Goal: Task Accomplishment & Management: Complete application form

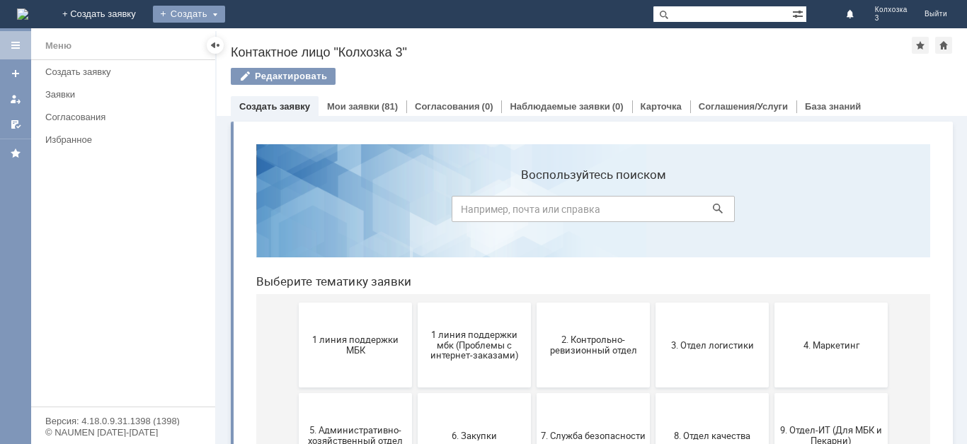
click at [225, 13] on div "Создать" at bounding box center [189, 14] width 72 height 17
click at [263, 39] on link "Заявка" at bounding box center [210, 42] width 108 height 17
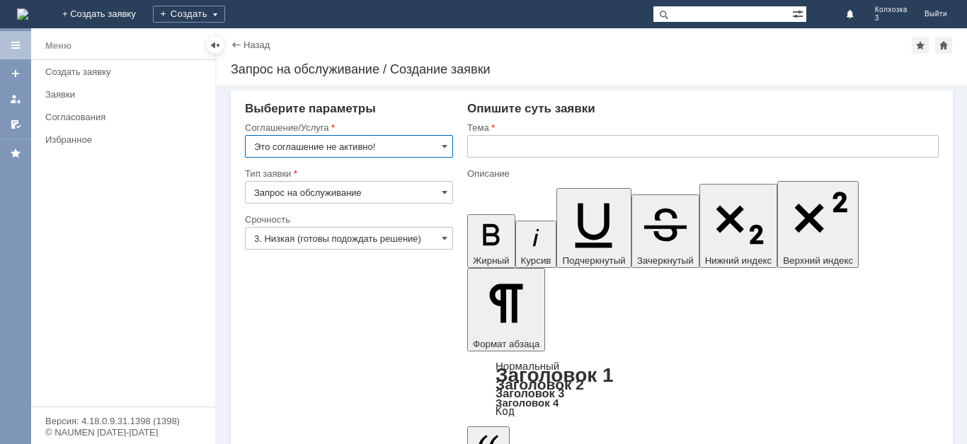
click at [439, 149] on input "Это соглашение не активно!" at bounding box center [349, 146] width 208 height 23
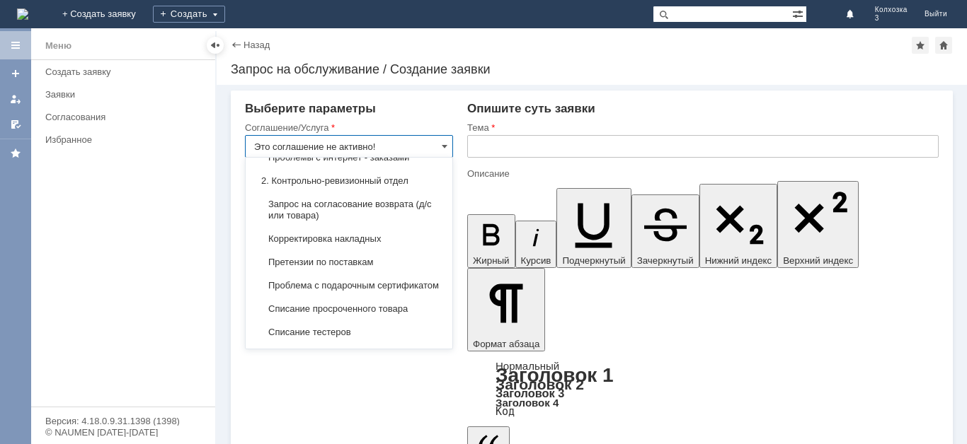
scroll to position [283, 0]
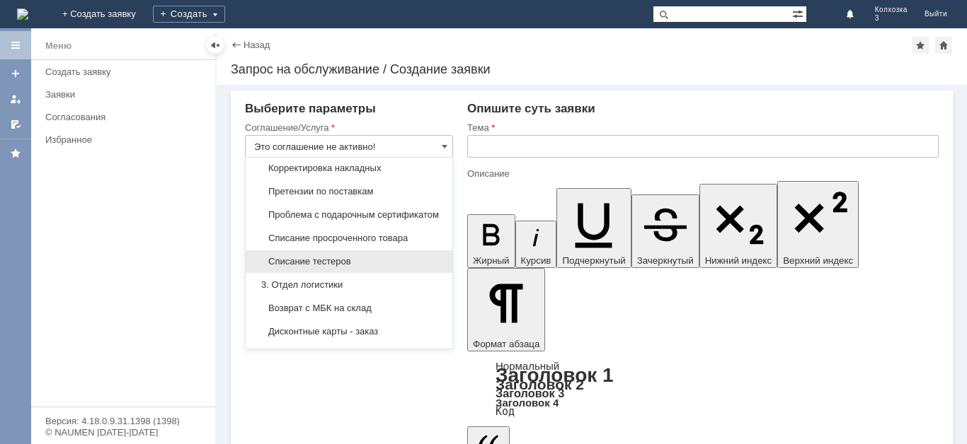
click at [345, 267] on span "Списание тестеров" at bounding box center [349, 261] width 190 height 11
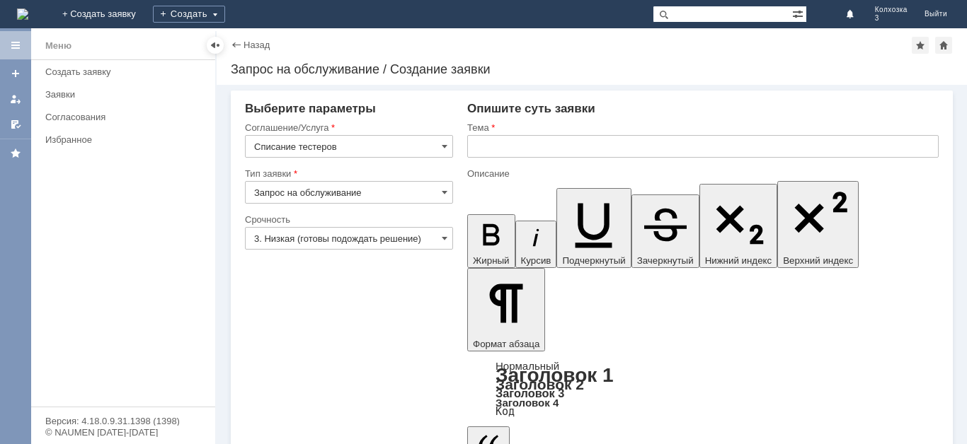
type input "Списание тестеров"
click at [440, 238] on input "3. Низкая (готовы подождать решение)" at bounding box center [349, 238] width 208 height 23
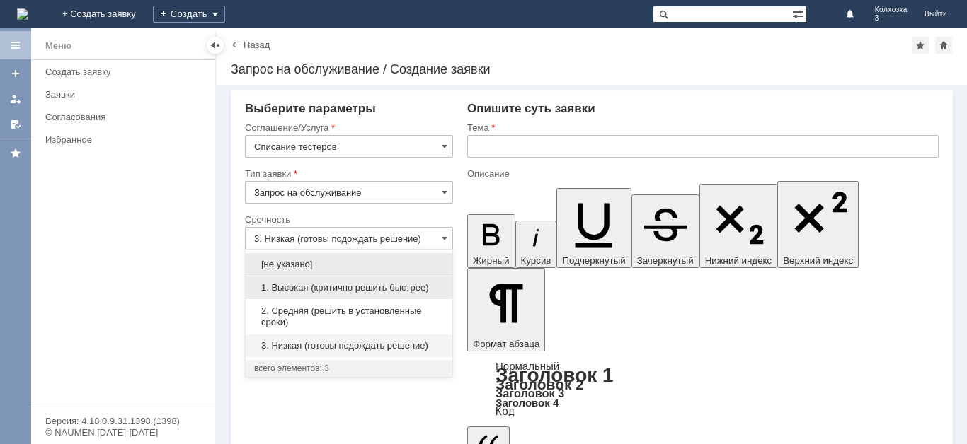
click at [309, 283] on span "1. Высокая (критично решить быстрее)" at bounding box center [349, 287] width 190 height 11
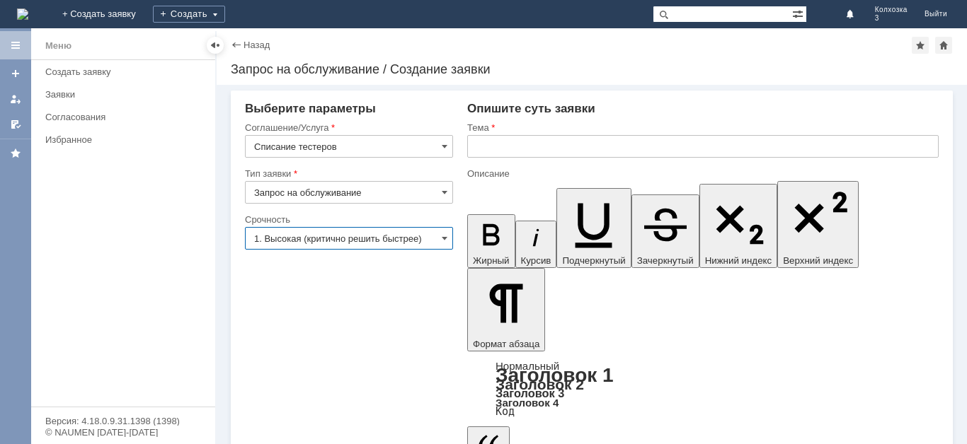
type input "1. Высокая (критично решить быстрее)"
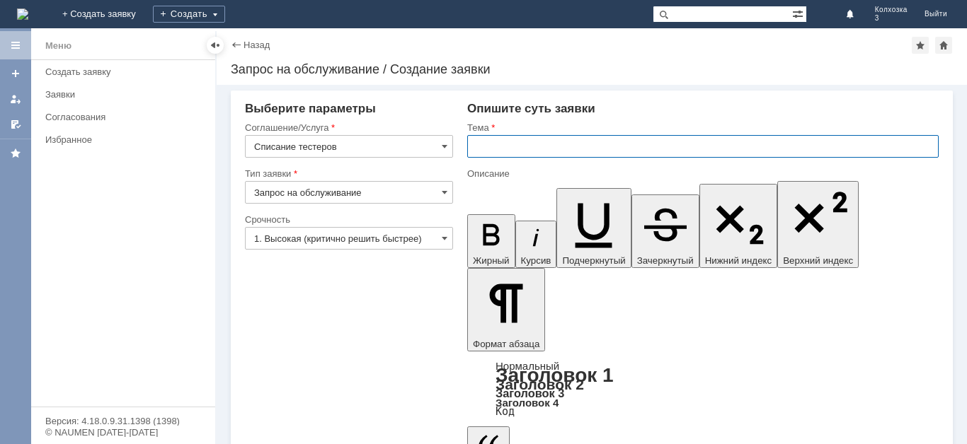
click at [495, 150] on input "text" at bounding box center [702, 146] width 471 height 23
type input "Списание тестеров"
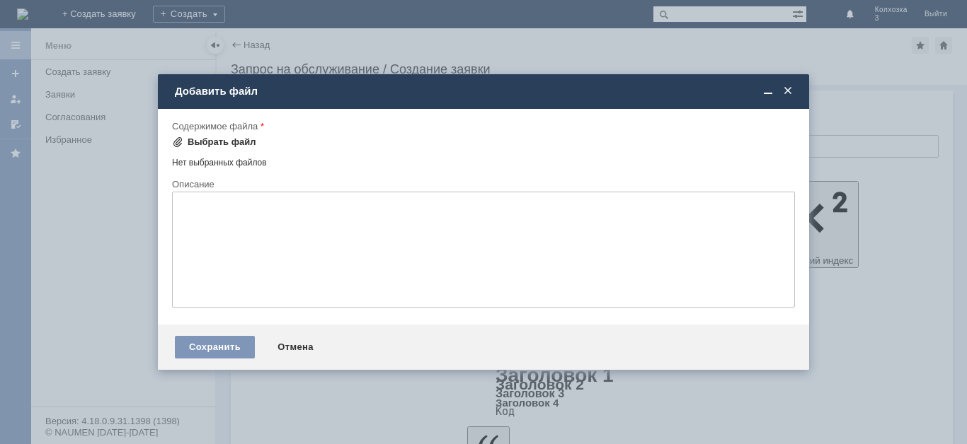
click at [210, 135] on div "Выбрать файл" at bounding box center [214, 142] width 84 height 17
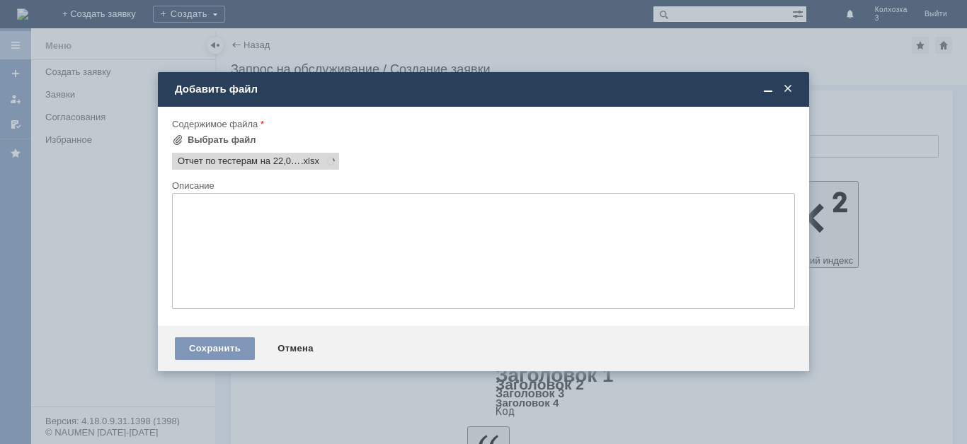
scroll to position [0, 0]
click at [209, 348] on div "Сохранить" at bounding box center [215, 349] width 80 height 23
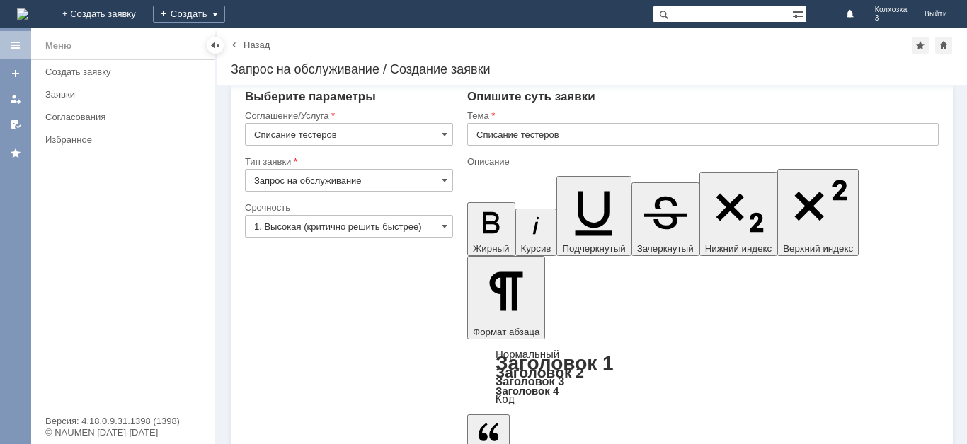
scroll to position [22, 0]
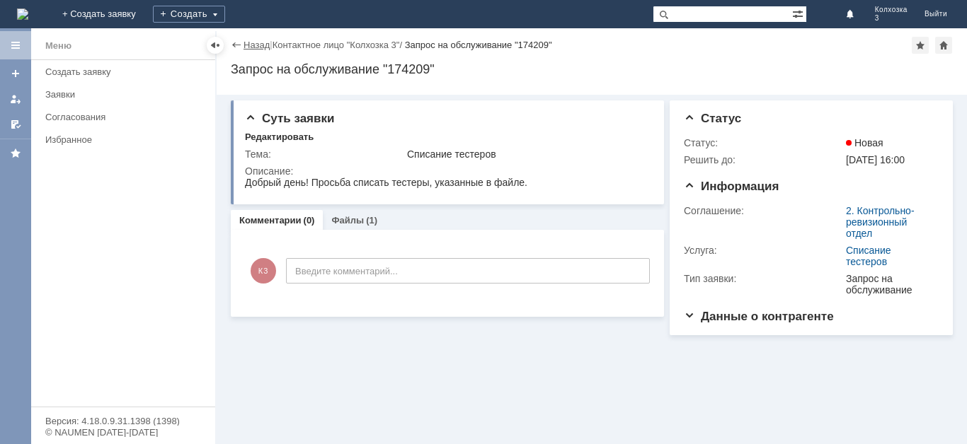
click at [250, 46] on link "Назад" at bounding box center [256, 45] width 26 height 11
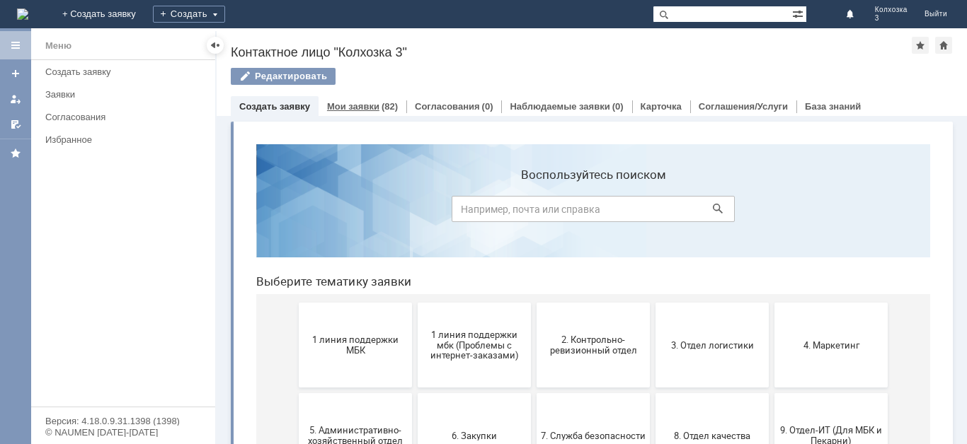
click at [347, 106] on link "Мои заявки" at bounding box center [353, 106] width 52 height 11
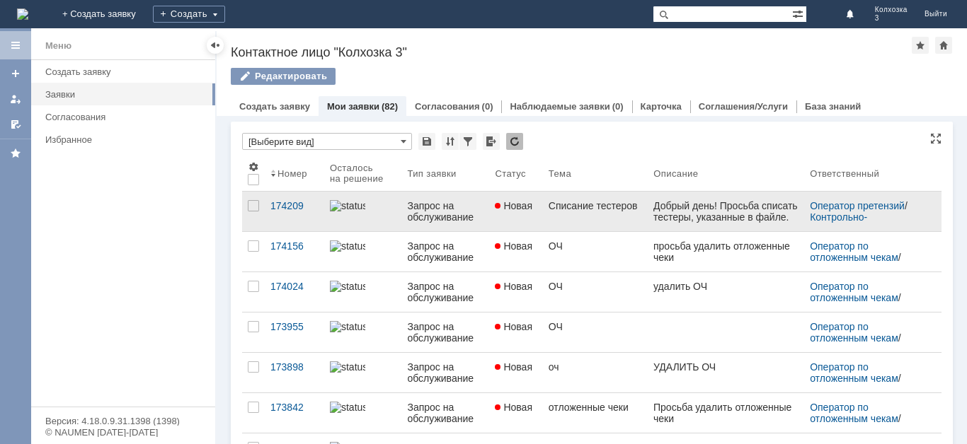
click at [603, 212] on div "Списание тестеров" at bounding box center [594, 205] width 93 height 11
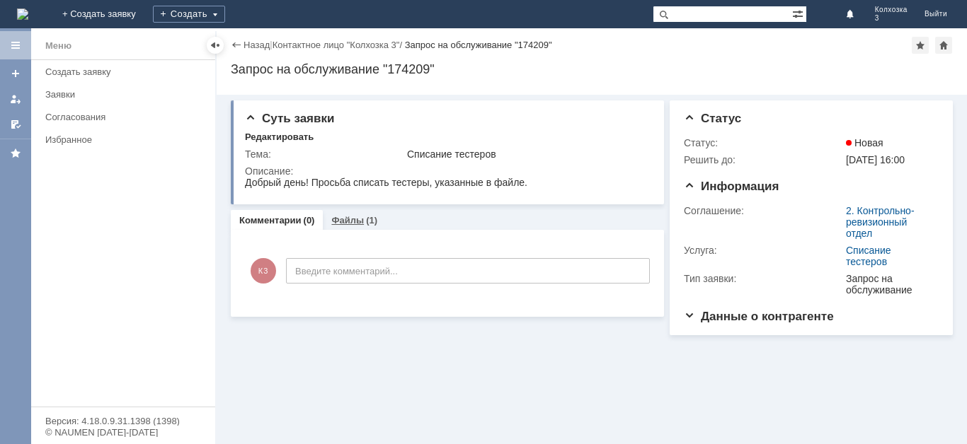
click at [353, 221] on link "Файлы" at bounding box center [347, 220] width 33 height 11
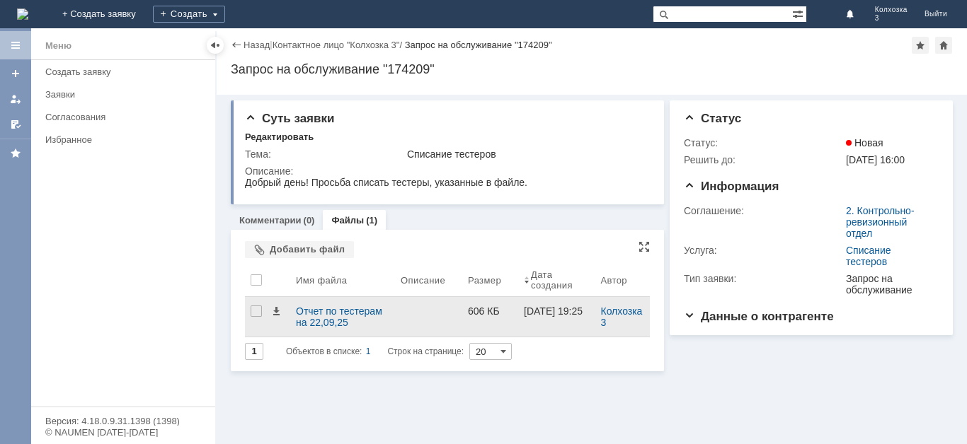
click at [402, 317] on div at bounding box center [428, 317] width 67 height 40
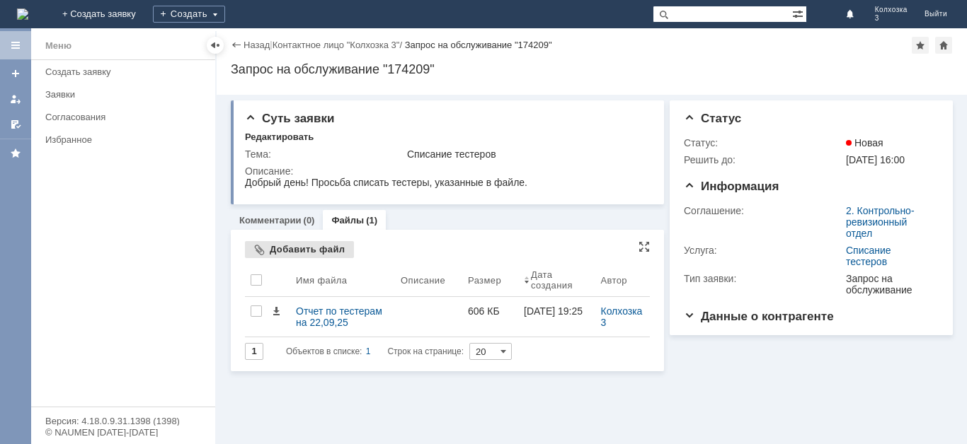
click at [282, 249] on div "Добавить файл" at bounding box center [299, 249] width 109 height 17
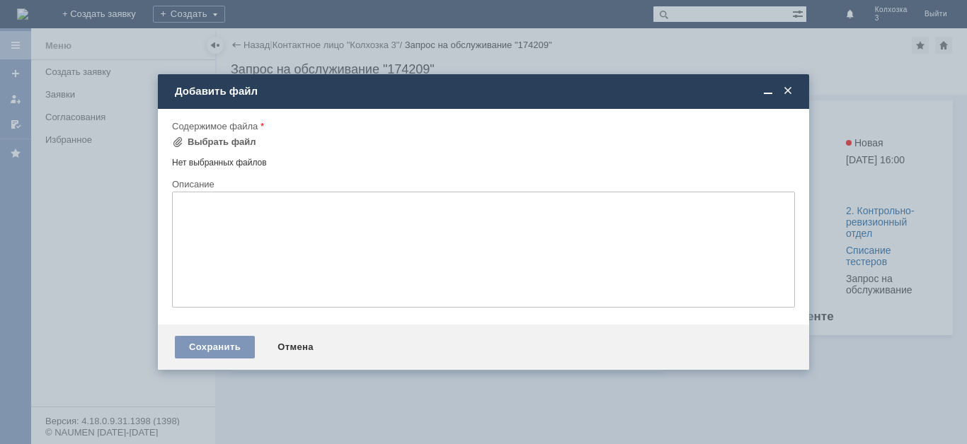
click at [792, 96] on span at bounding box center [787, 91] width 14 height 13
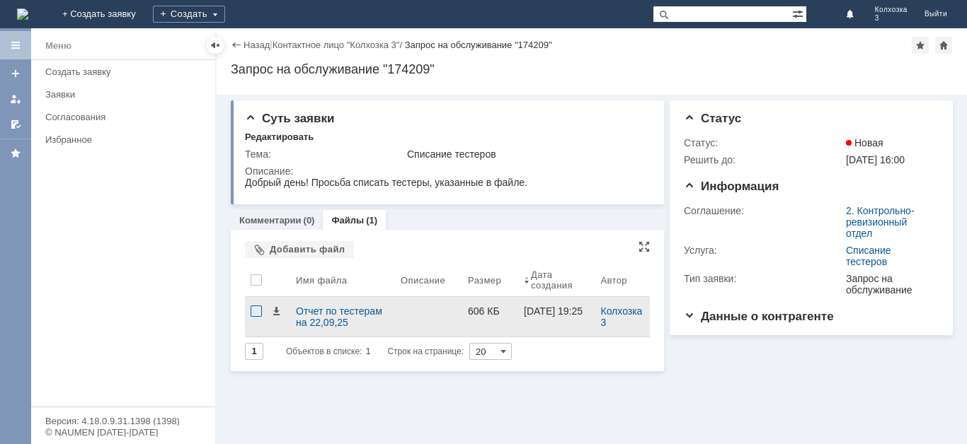
click at [254, 315] on div at bounding box center [255, 311] width 11 height 11
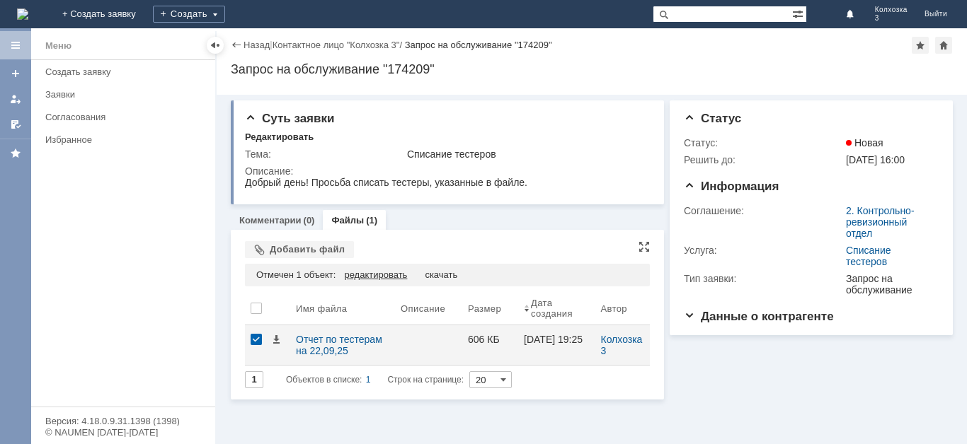
click at [379, 277] on div "редактировать" at bounding box center [375, 275] width 63 height 11
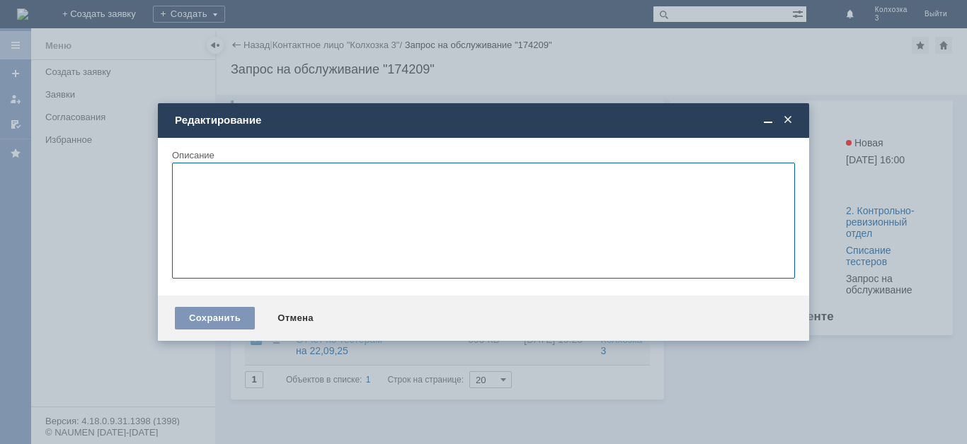
click at [787, 118] on span at bounding box center [787, 120] width 14 height 13
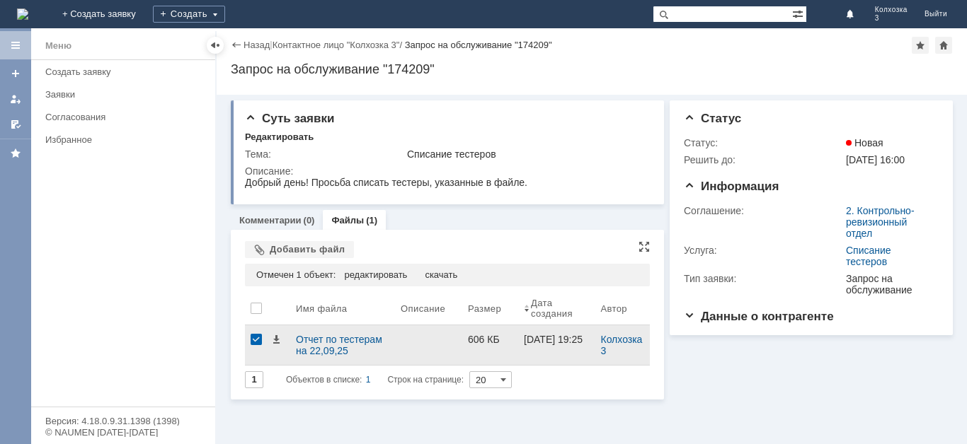
click at [258, 342] on div at bounding box center [255, 339] width 11 height 11
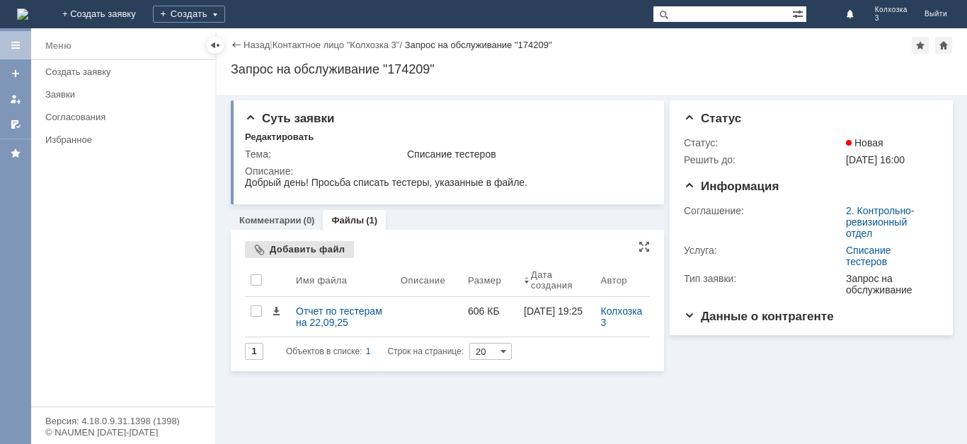
click at [297, 248] on div "Добавить файл" at bounding box center [299, 249] width 109 height 17
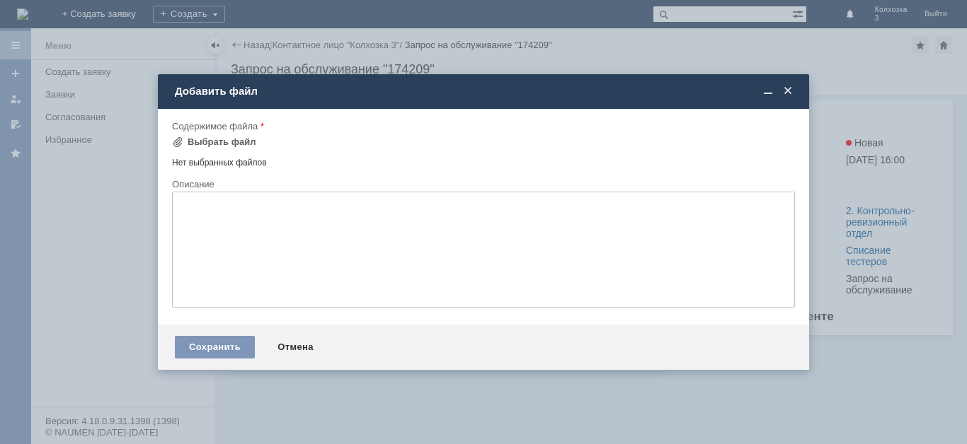
click at [788, 87] on span at bounding box center [787, 91] width 14 height 13
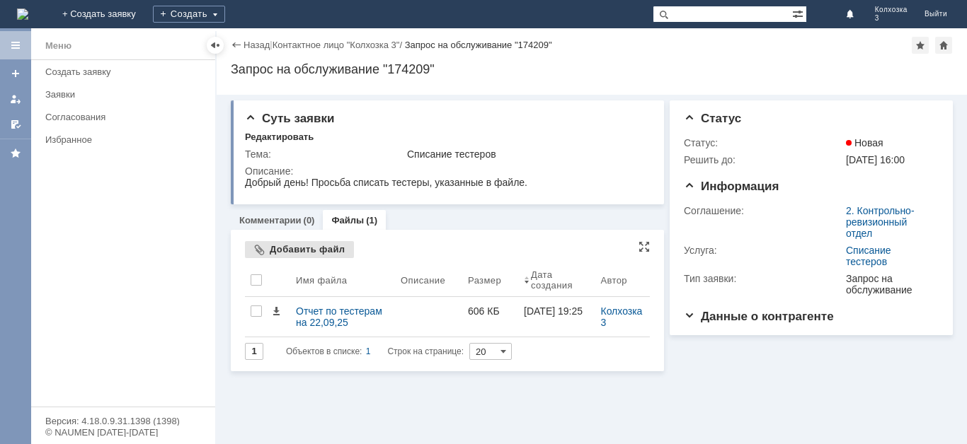
click at [273, 248] on div "Добавить файл" at bounding box center [299, 249] width 109 height 17
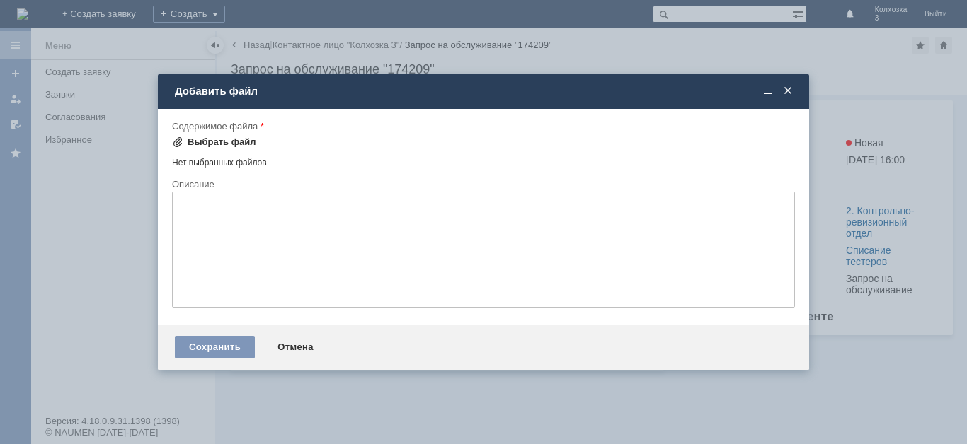
click at [217, 142] on div "Выбрать файл" at bounding box center [222, 142] width 69 height 11
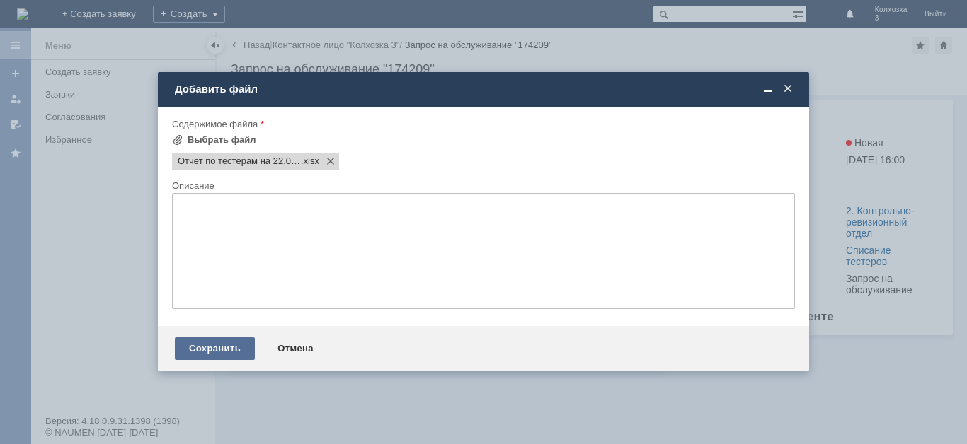
click at [203, 346] on div "Сохранить" at bounding box center [215, 349] width 80 height 23
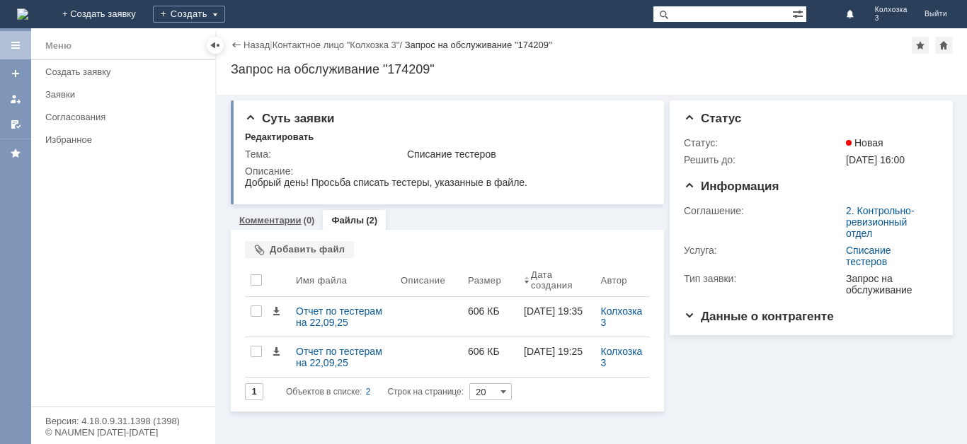
click at [274, 221] on link "Комментарии" at bounding box center [270, 220] width 62 height 11
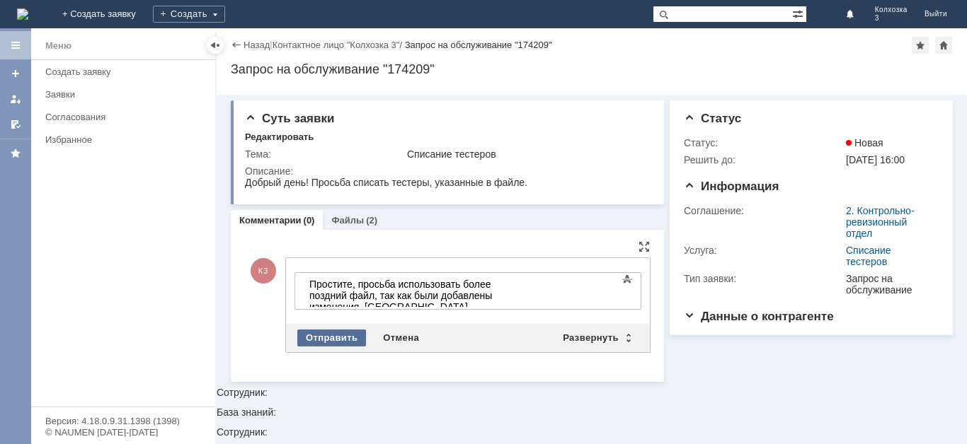
click at [345, 330] on div "Отправить" at bounding box center [331, 338] width 69 height 17
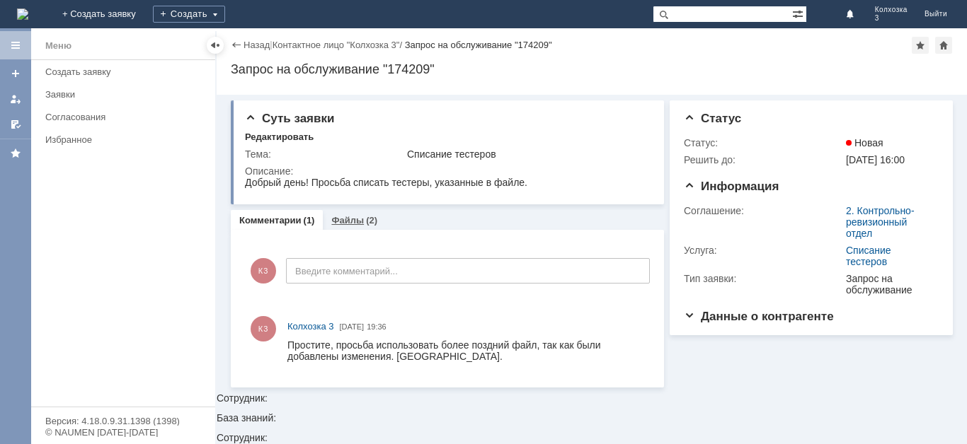
click at [355, 221] on link "Файлы" at bounding box center [347, 220] width 33 height 11
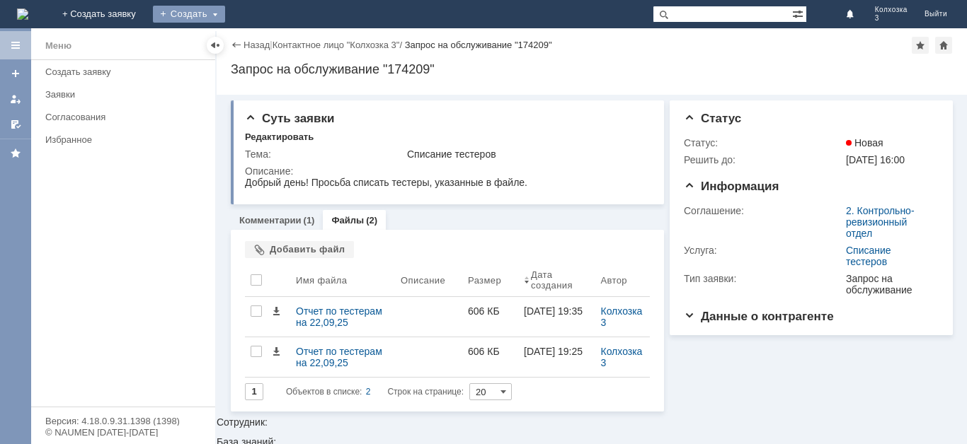
click at [225, 14] on div "Создать" at bounding box center [189, 14] width 72 height 17
click at [263, 38] on link "Заявка" at bounding box center [210, 42] width 108 height 17
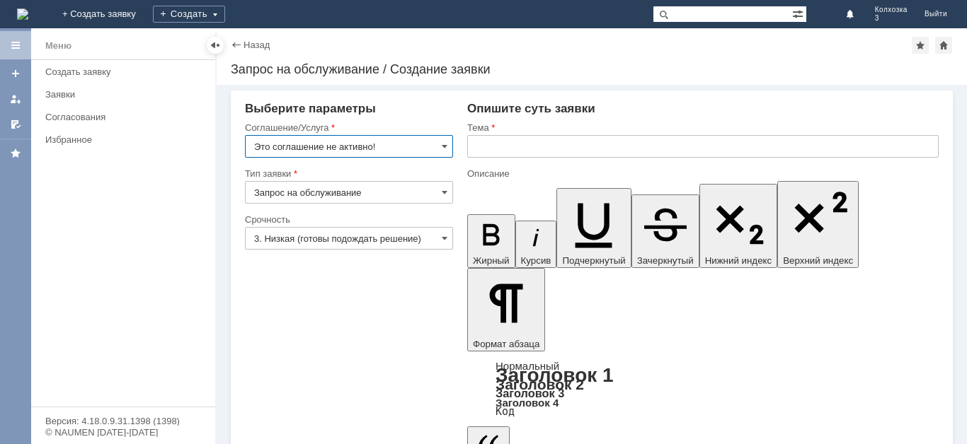
click at [435, 144] on input "Это соглашение не активно!" at bounding box center [349, 146] width 208 height 23
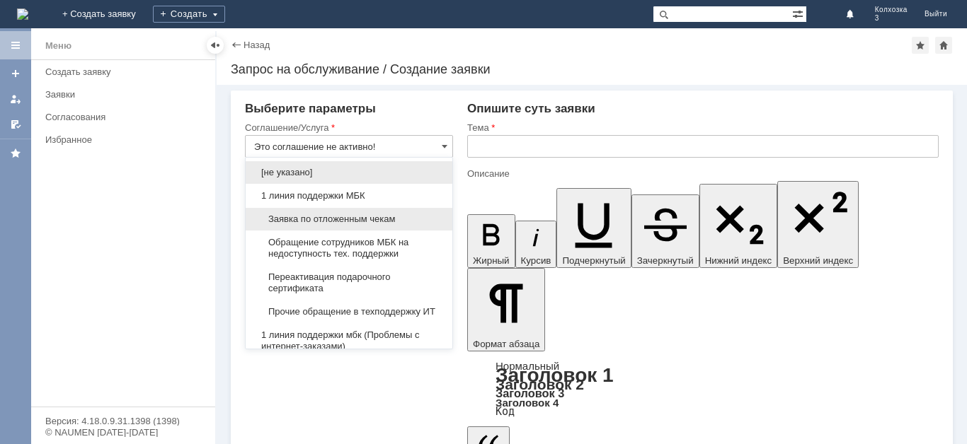
click at [350, 216] on span "Заявка по отложенным чекам" at bounding box center [349, 219] width 190 height 11
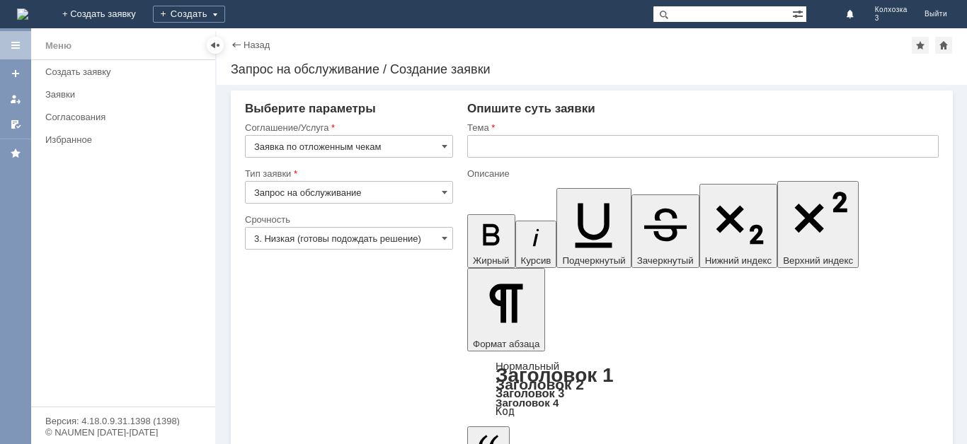
type input "Заявка по отложенным чекам"
click at [485, 144] on input "text" at bounding box center [702, 146] width 471 height 23
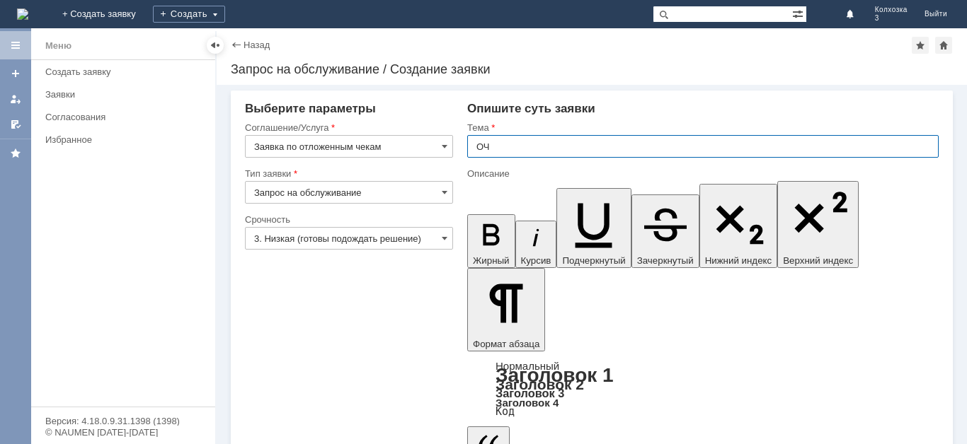
type input "ОЧ"
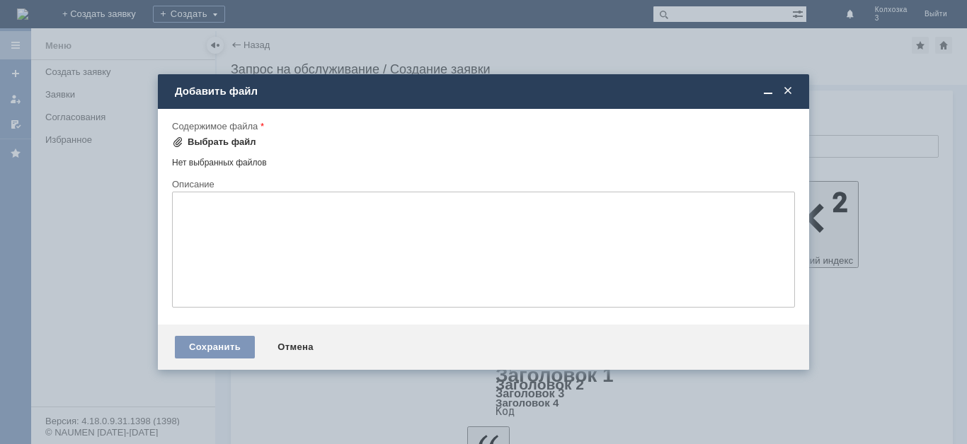
click at [213, 134] on div "Выбрать файл" at bounding box center [214, 142] width 84 height 17
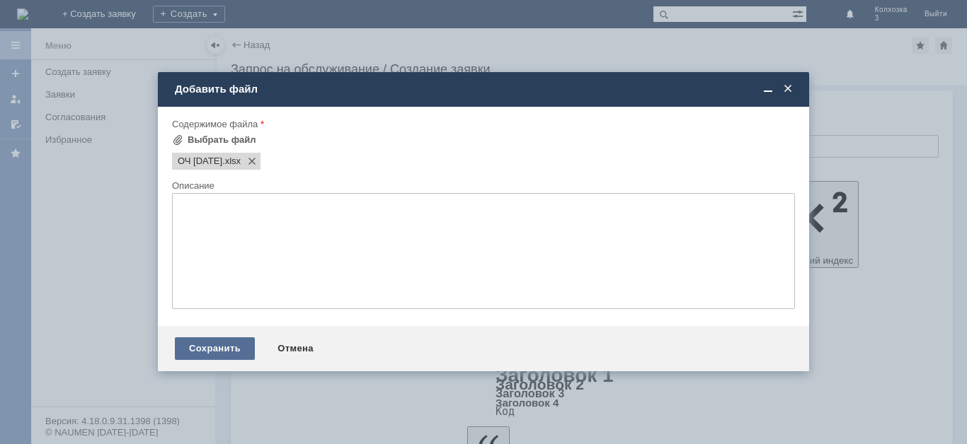
click at [189, 355] on div "Сохранить" at bounding box center [215, 349] width 80 height 23
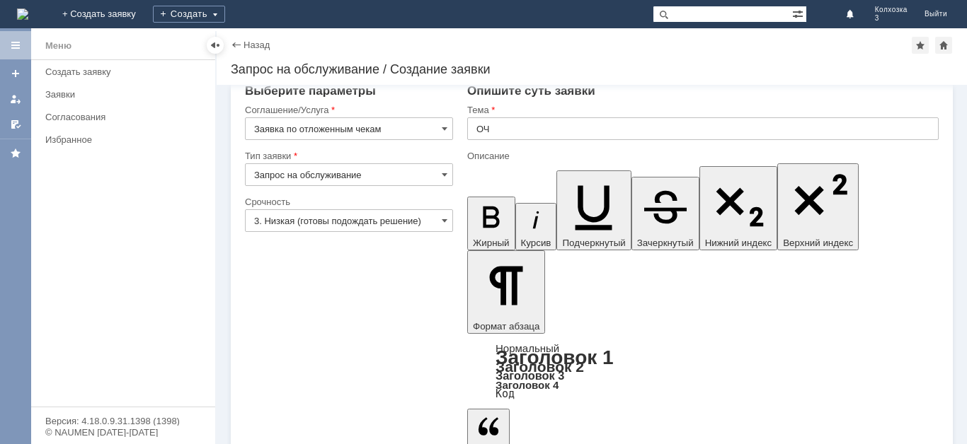
scroll to position [22, 0]
